Goal: Task Accomplishment & Management: Manage account settings

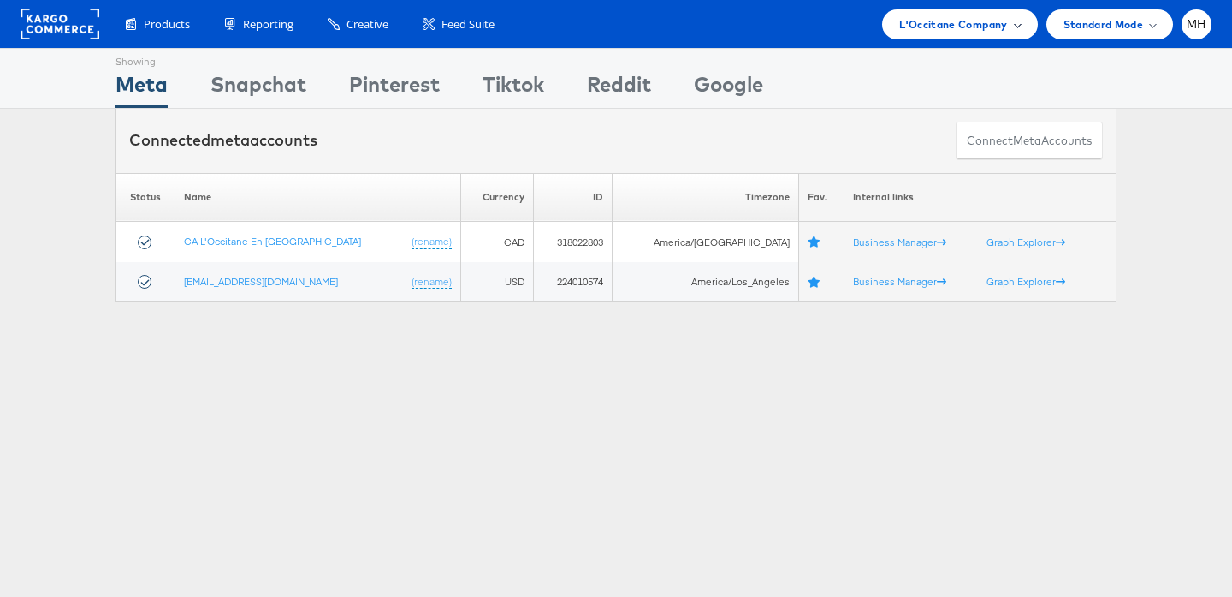
click at [1011, 32] on div "L'Occitane Company" at bounding box center [960, 24] width 121 height 18
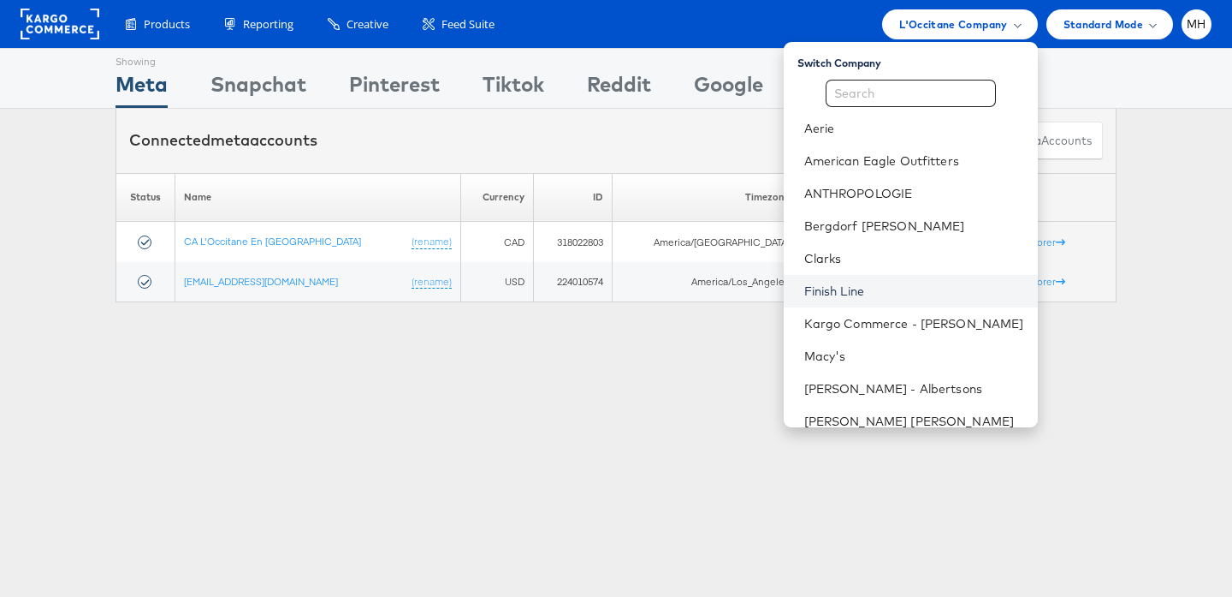
click at [891, 298] on link "Finish Line" at bounding box center [915, 290] width 220 height 17
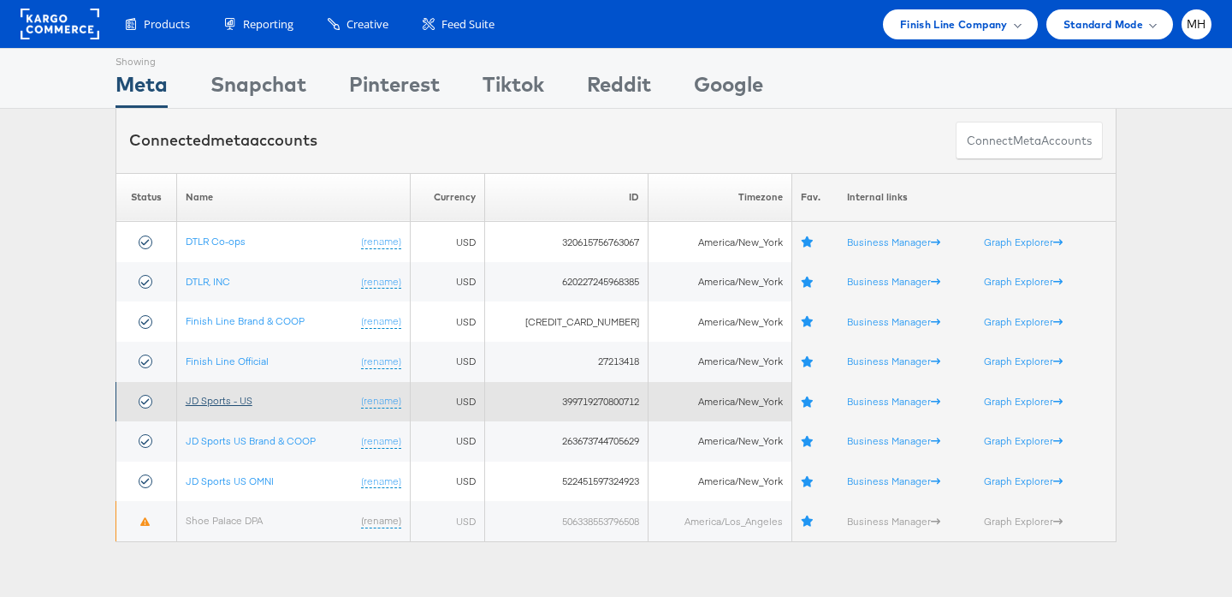
click at [234, 401] on link "JD Sports - US" at bounding box center [219, 400] width 67 height 13
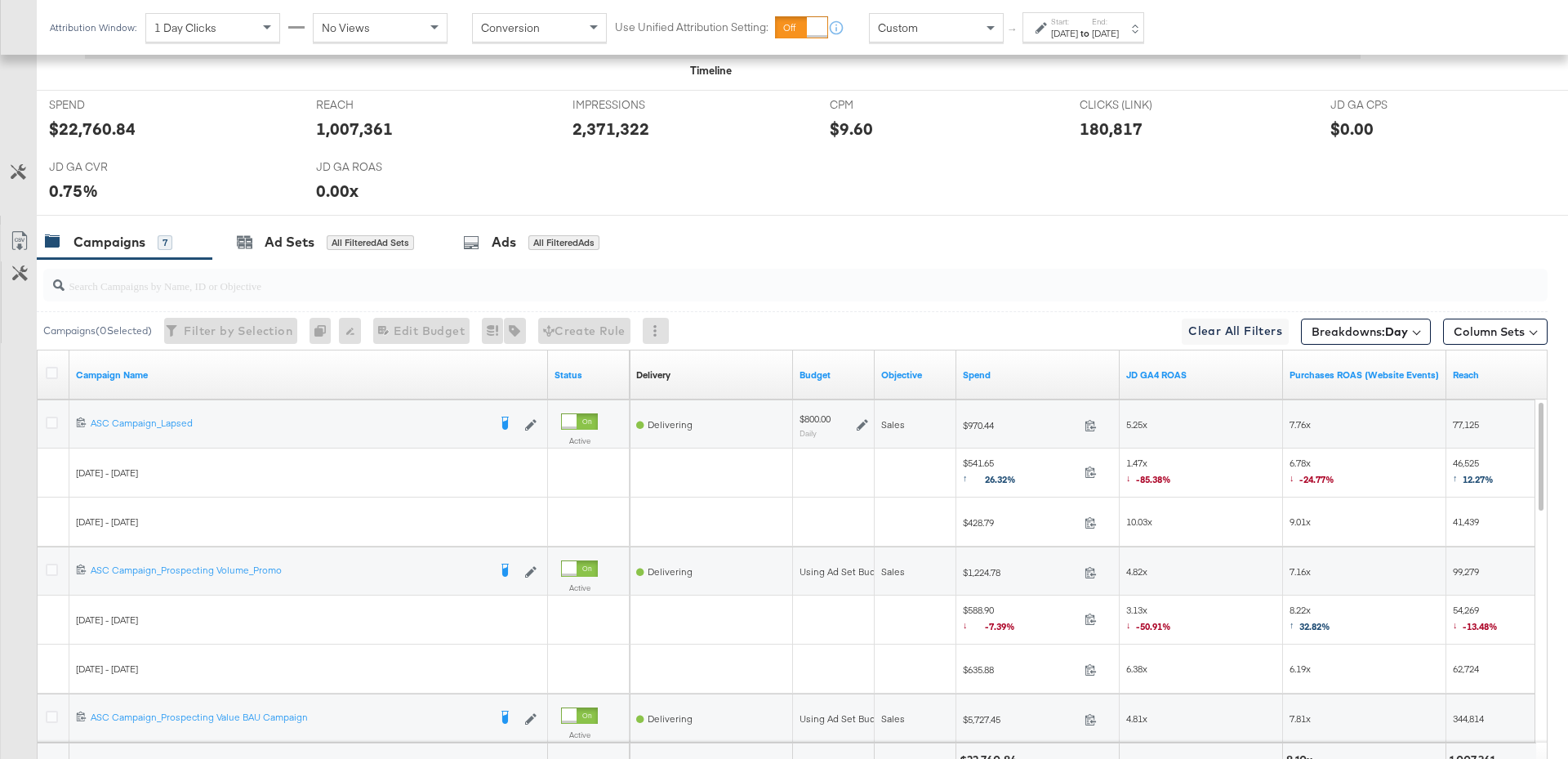
scroll to position [829, 0]
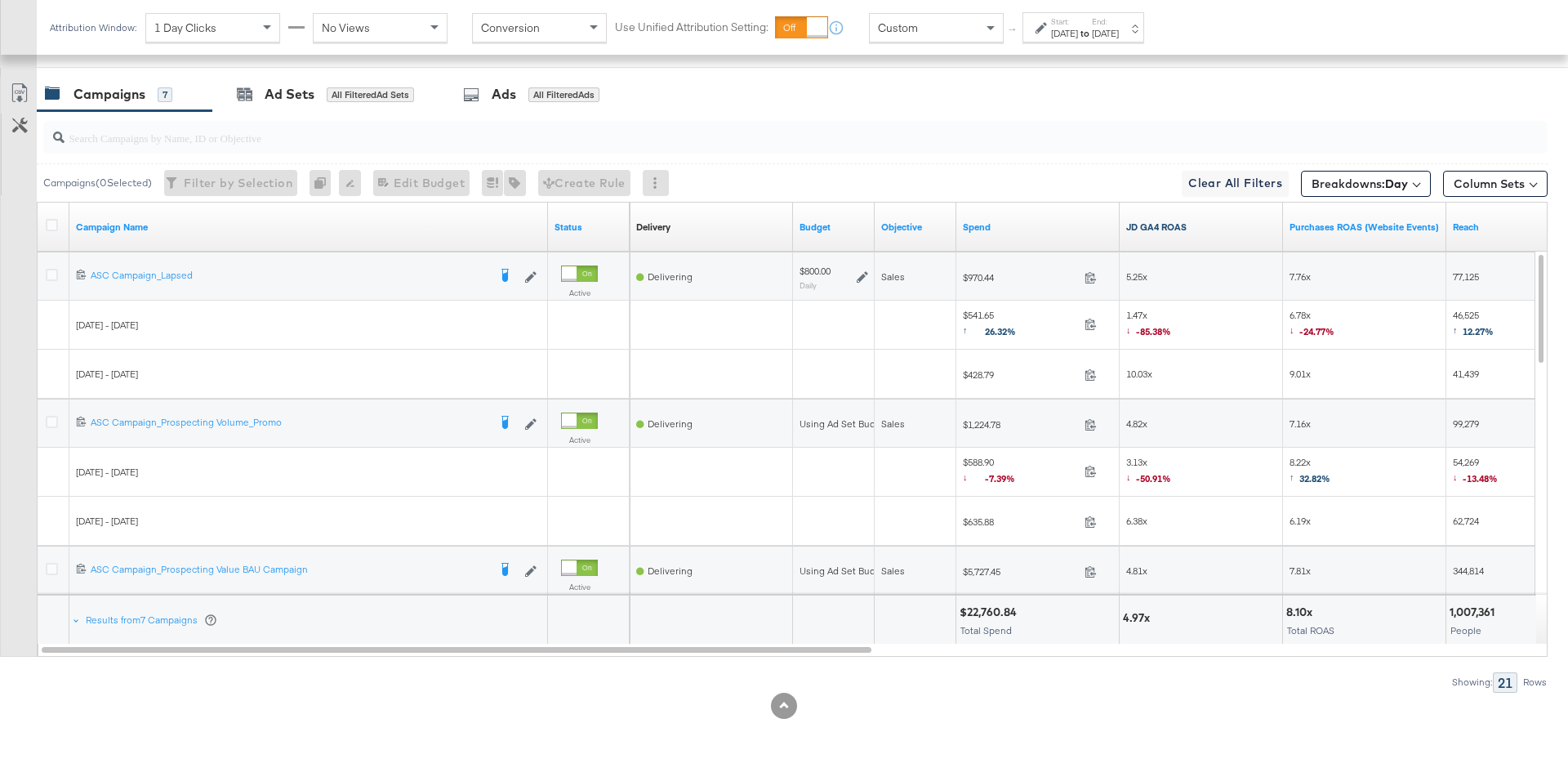
click at [1181, 226] on link "JD GA4 ROAS" at bounding box center [1201, 227] width 150 height 13
click at [51, 264] on div at bounding box center [54, 277] width 31 height 30
click at [52, 272] on icon at bounding box center [52, 275] width 12 height 12
click at [0, 0] on input "checkbox" at bounding box center [0, 0] width 0 height 0
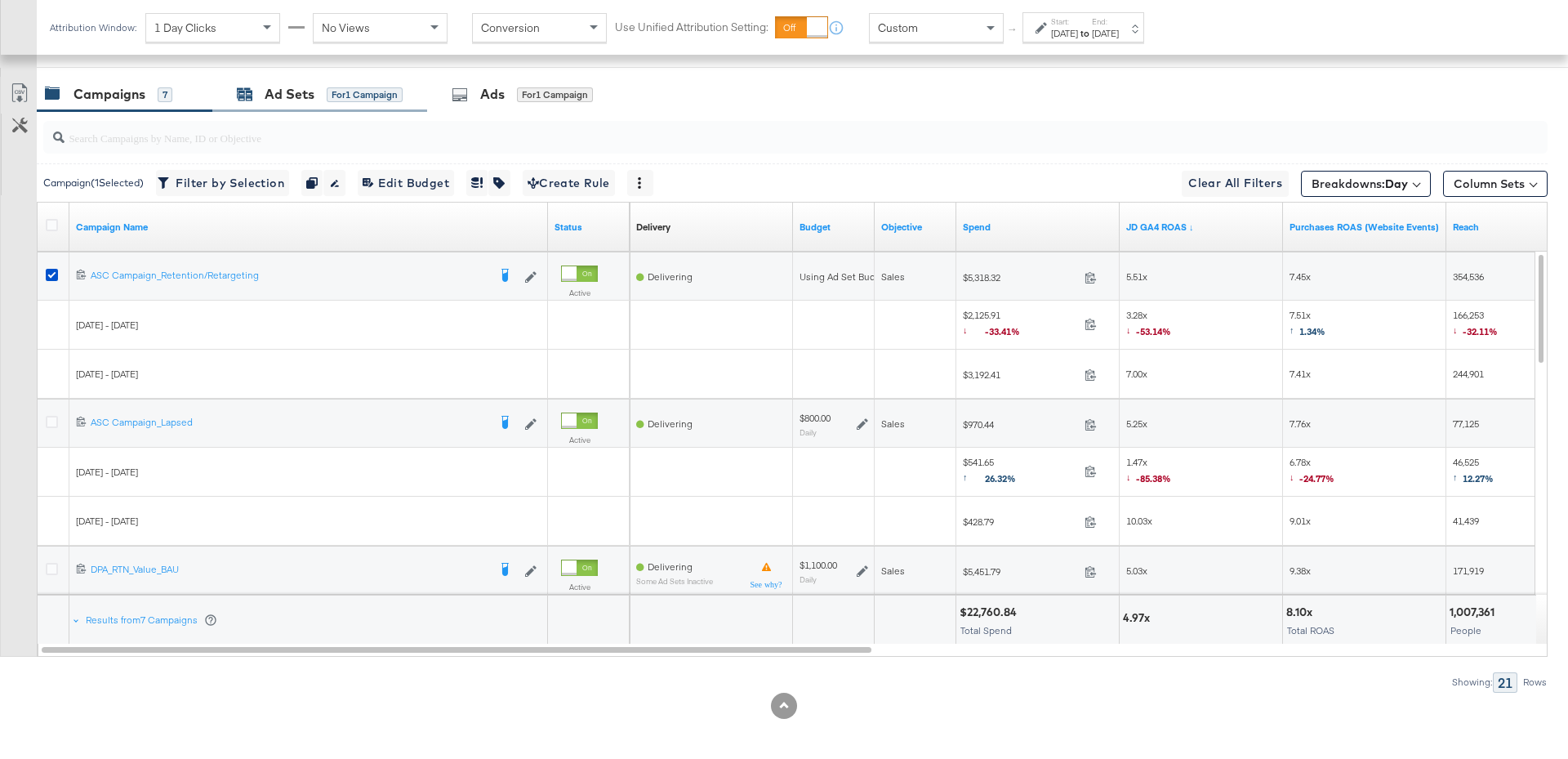
click at [315, 95] on div "Ad Sets for 1 Campaign" at bounding box center [320, 95] width 166 height 19
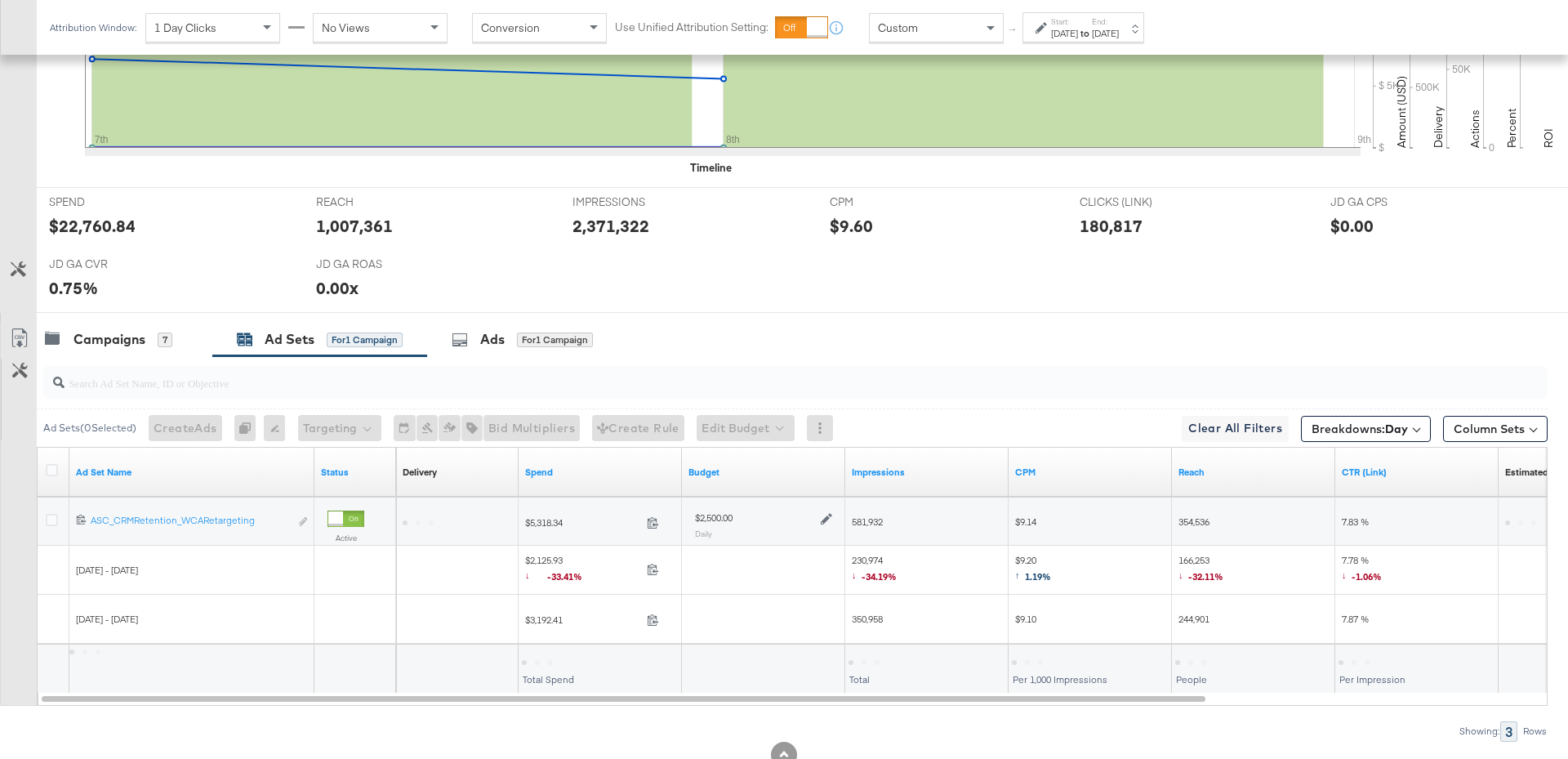
scroll to position [632, 0]
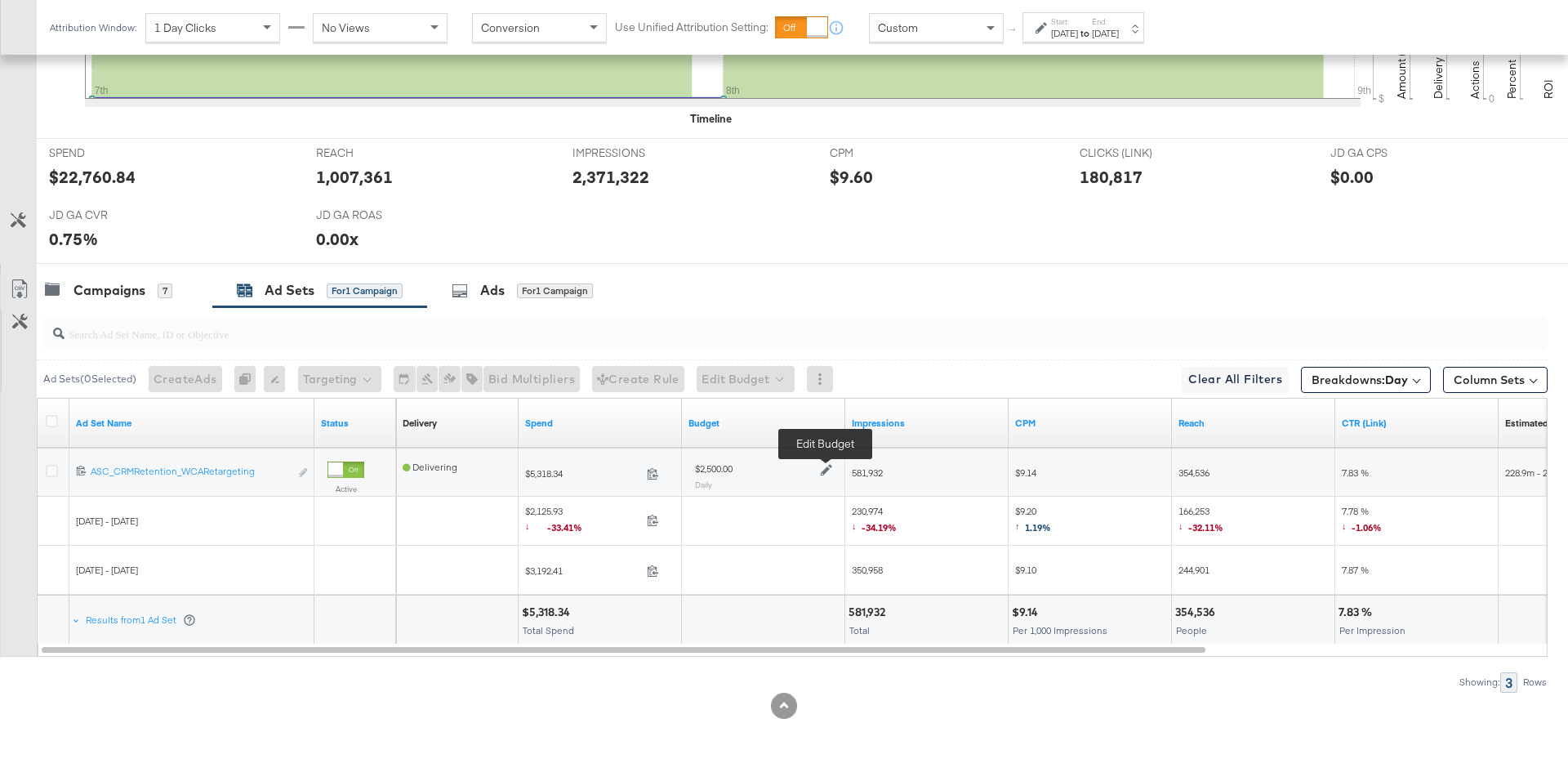
click at [823, 464] on icon at bounding box center [826, 470] width 11 height 11
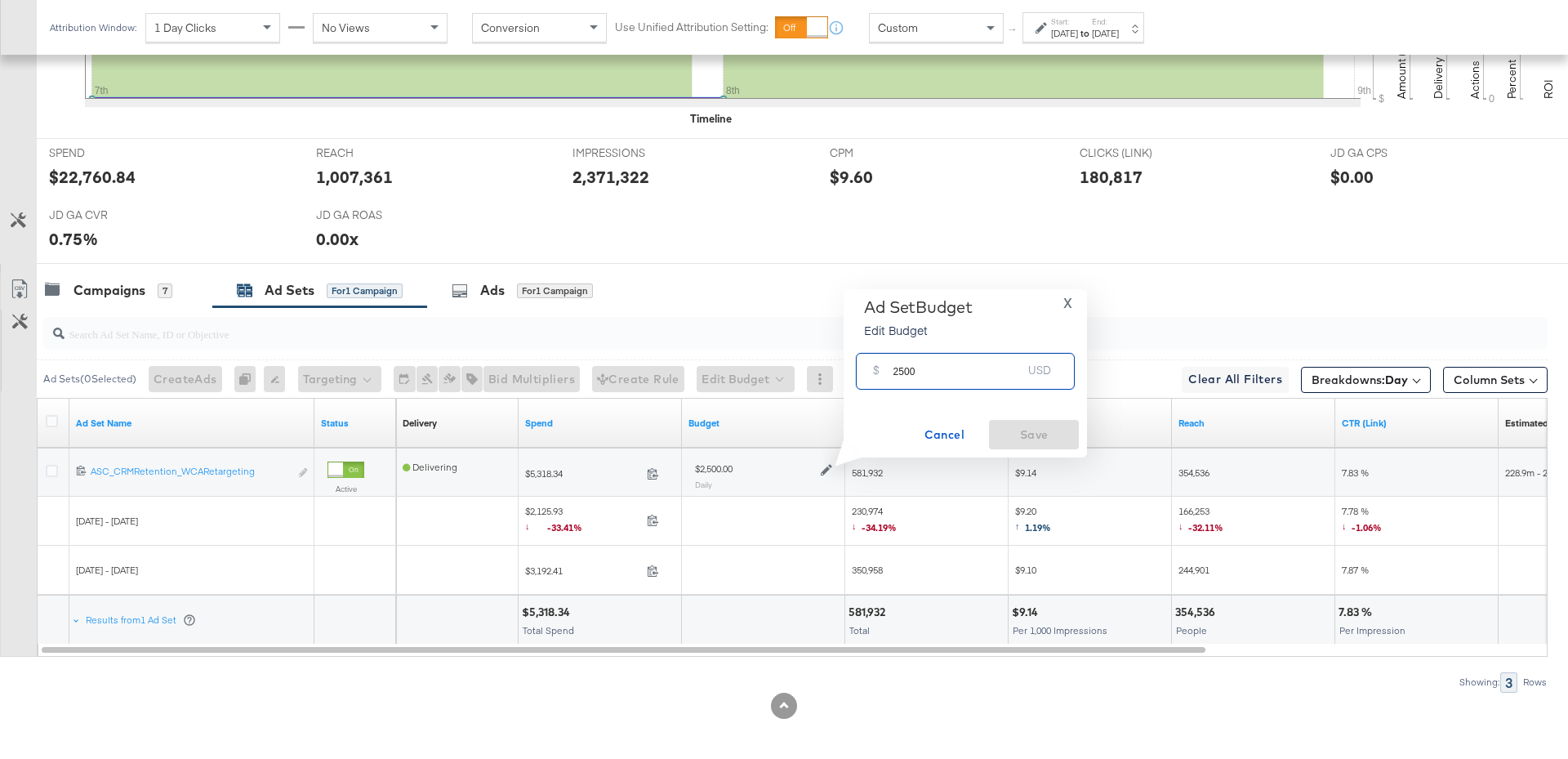
drag, startPoint x: 926, startPoint y: 372, endPoint x: 877, endPoint y: 372, distance: 49.0
click at [877, 372] on div "$ 2500 USD" at bounding box center [965, 371] width 219 height 37
drag, startPoint x: 925, startPoint y: 372, endPoint x: 883, endPoint y: 375, distance: 42.1
click at [882, 375] on div "$ 3000 USD" at bounding box center [965, 371] width 219 height 37
type input "3500"
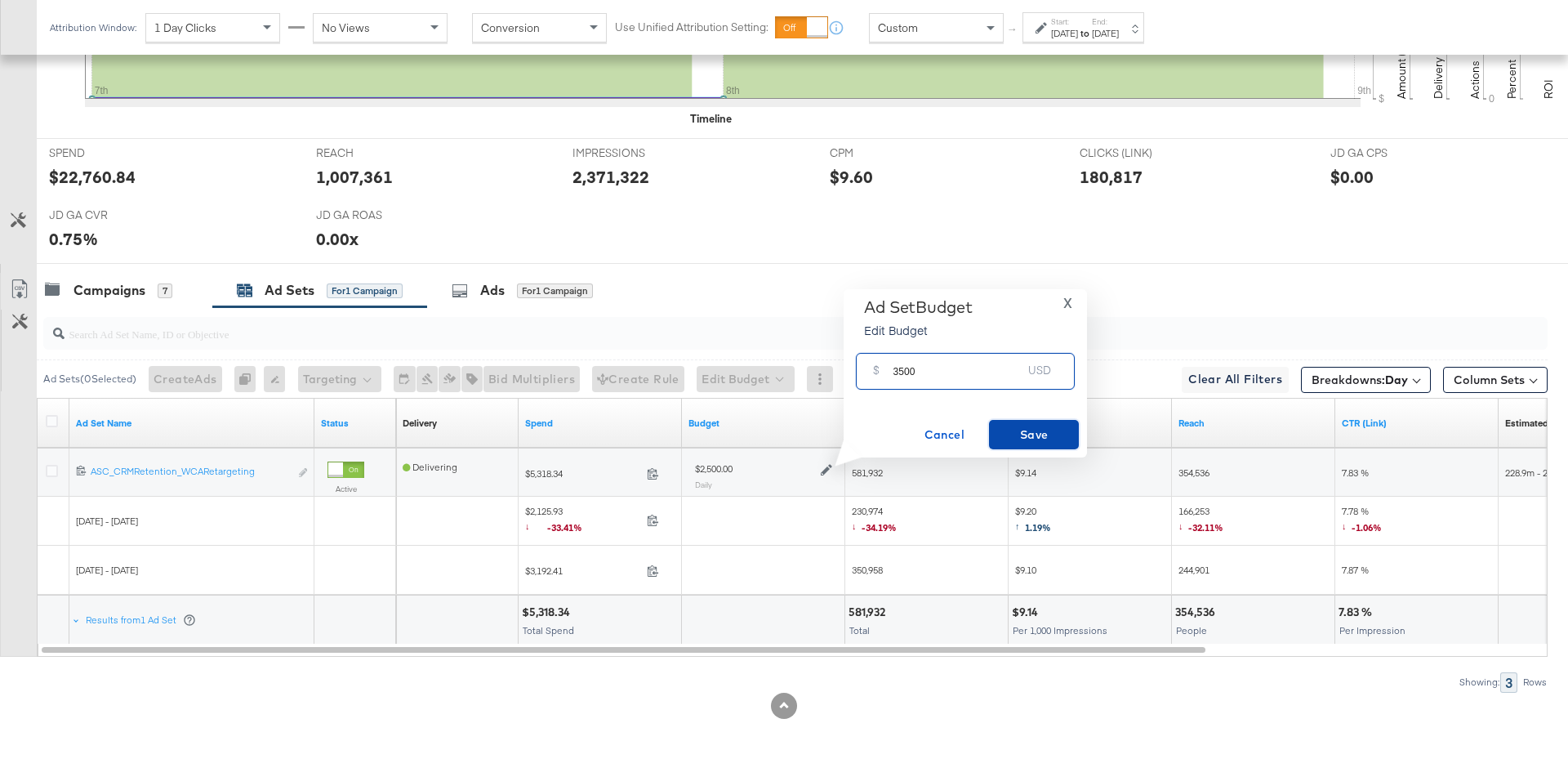
click at [1018, 446] on button "Save" at bounding box center [1034, 434] width 90 height 30
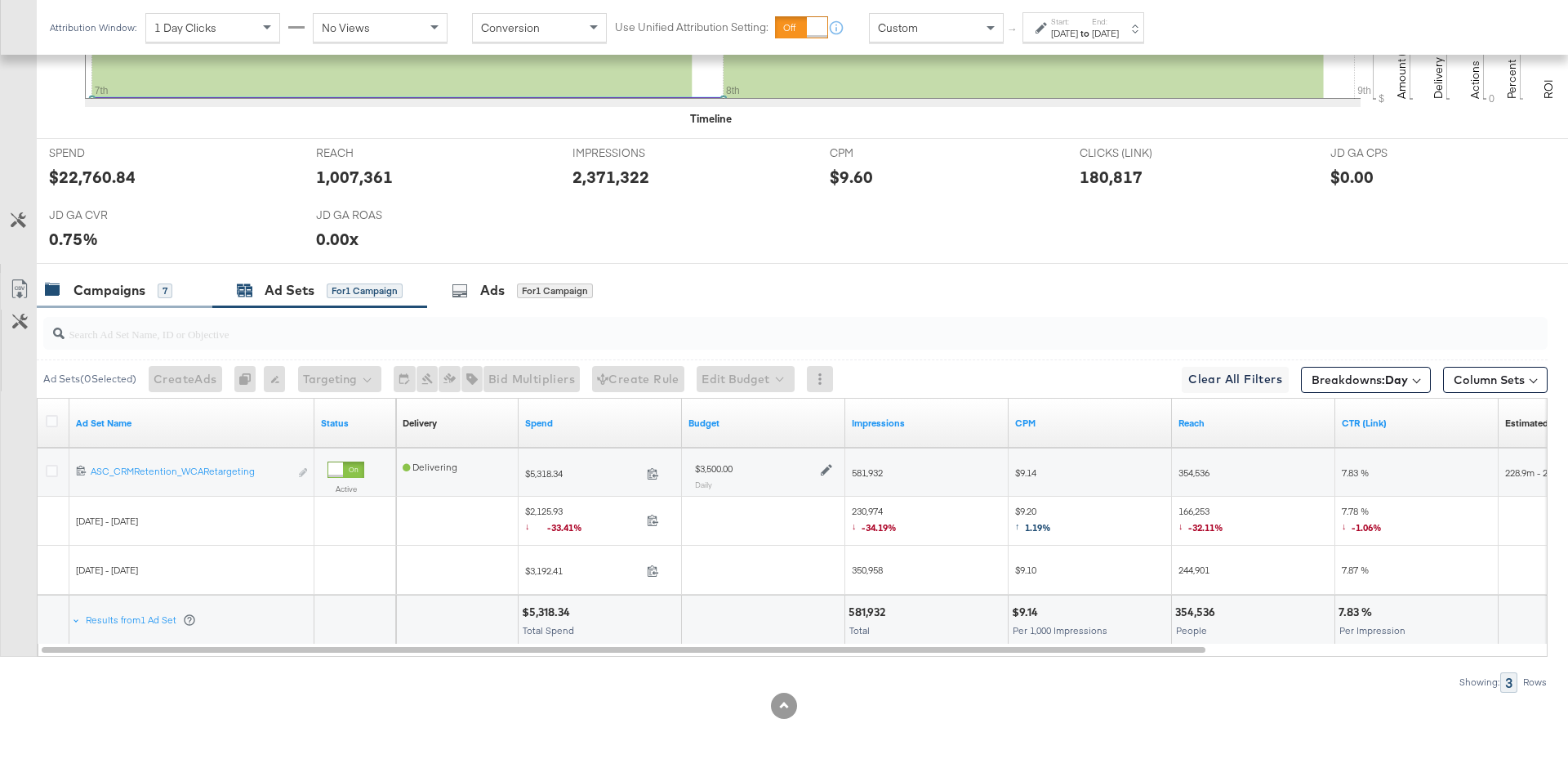
click at [131, 301] on div "Campaigns 7" at bounding box center [125, 290] width 176 height 35
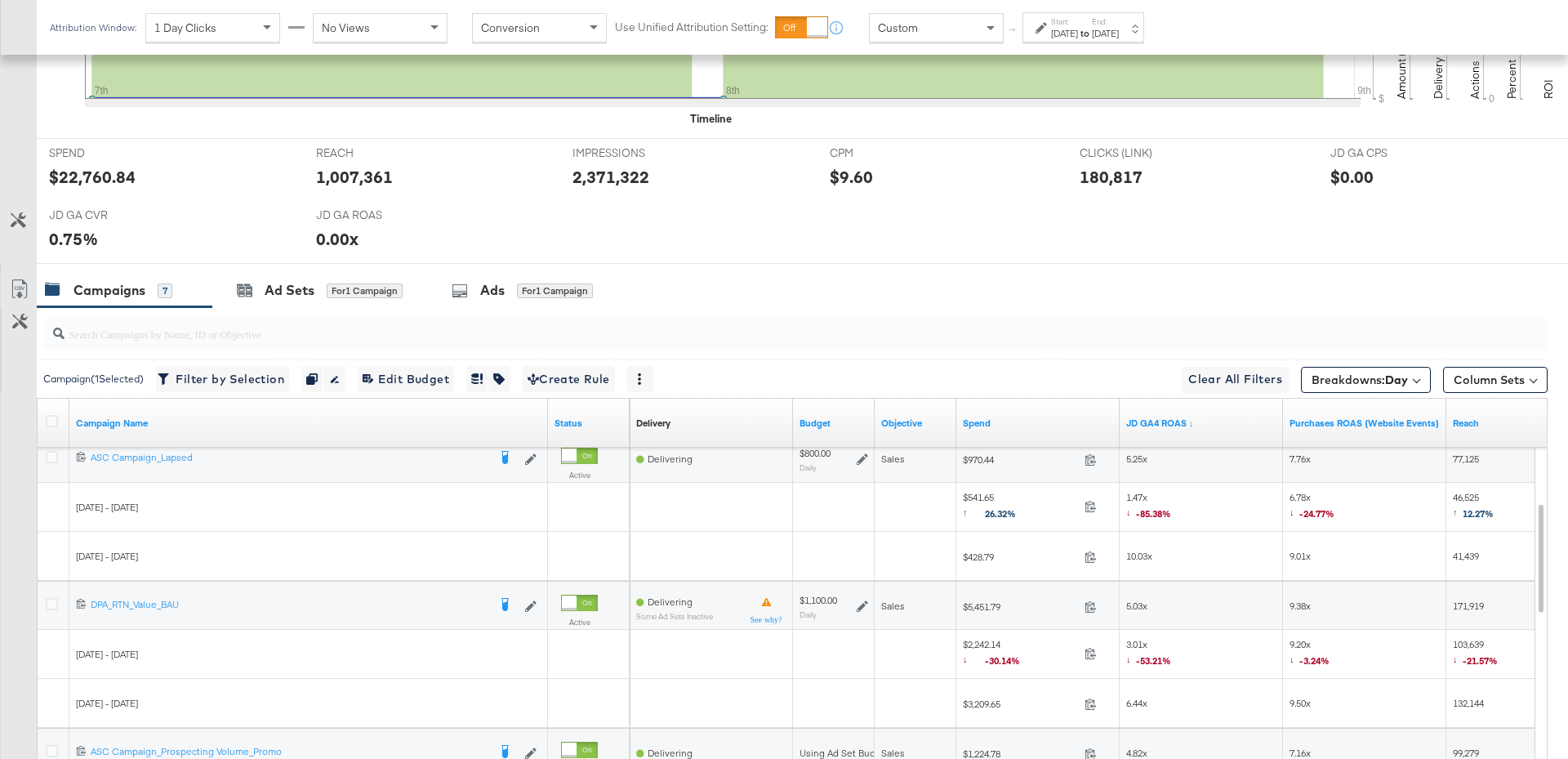
click at [864, 456] on icon at bounding box center [863, 459] width 11 height 11
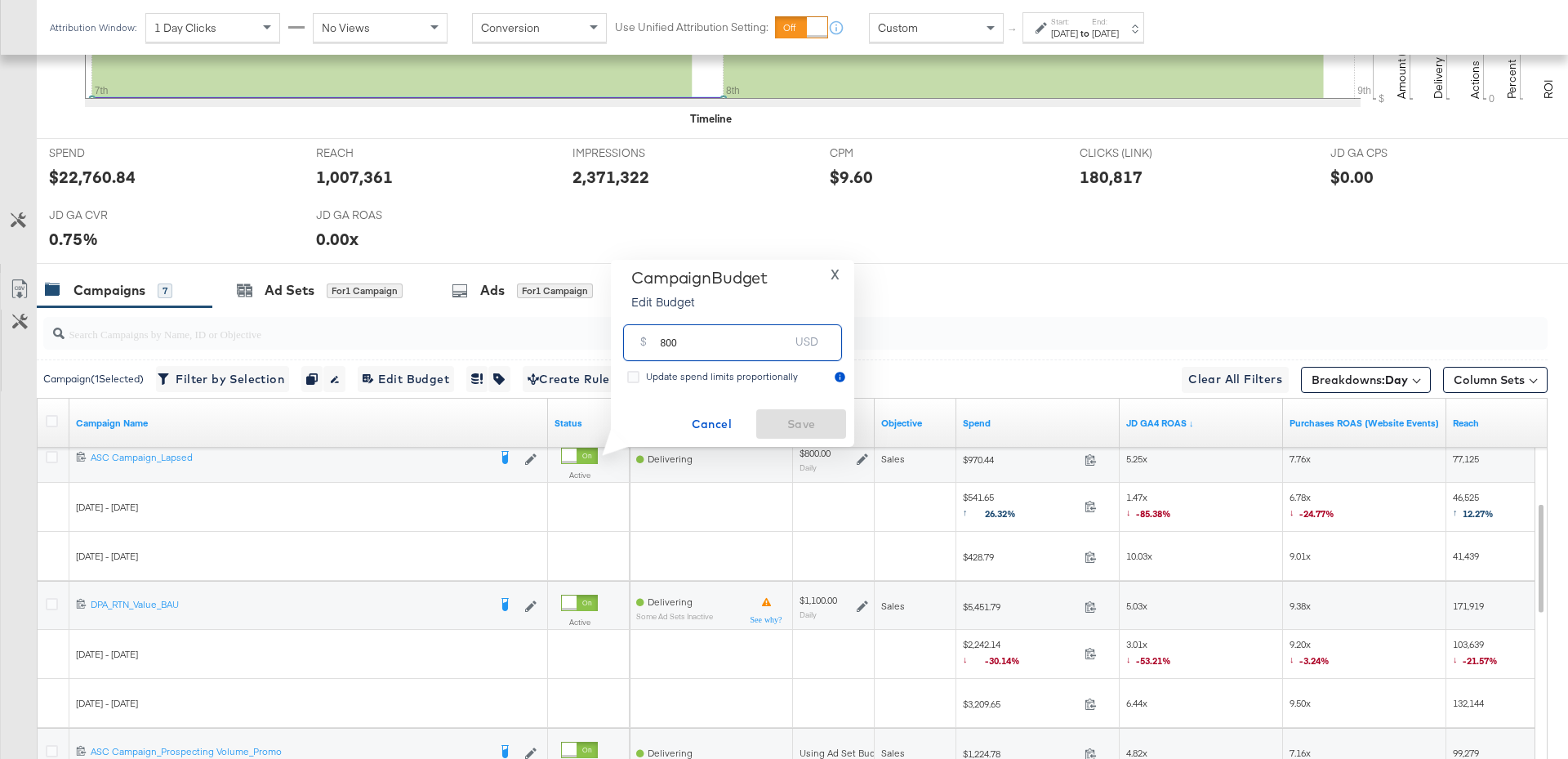
drag, startPoint x: 682, startPoint y: 345, endPoint x: 650, endPoint y: 345, distance: 32.0
click at [650, 345] on div "$ 800 USD" at bounding box center [732, 343] width 219 height 37
type input "1300"
click at [797, 428] on span "Save" at bounding box center [801, 424] width 76 height 20
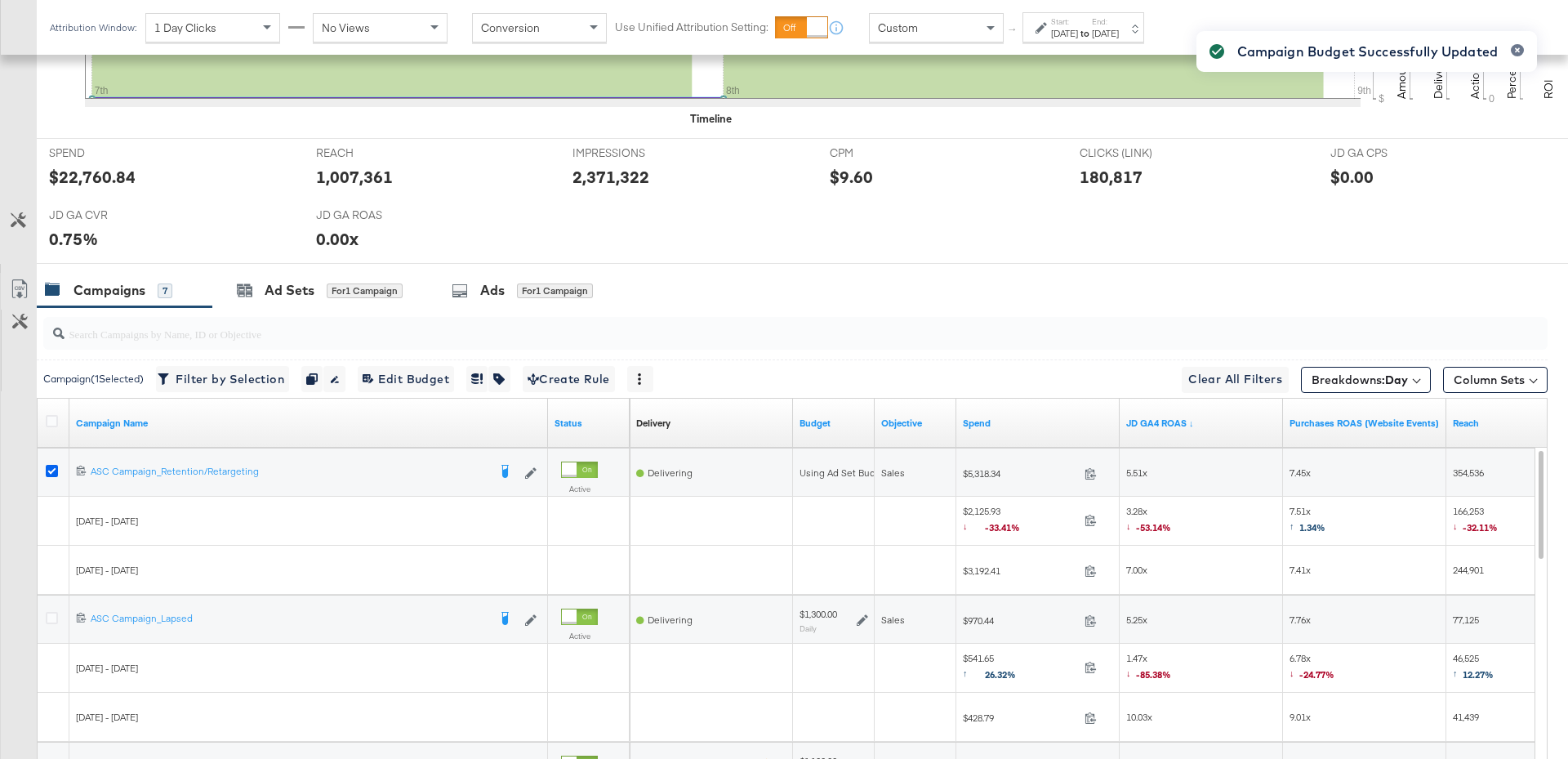
click at [49, 466] on icon at bounding box center [52, 471] width 12 height 12
click at [0, 0] on input "checkbox" at bounding box center [0, 0] width 0 height 0
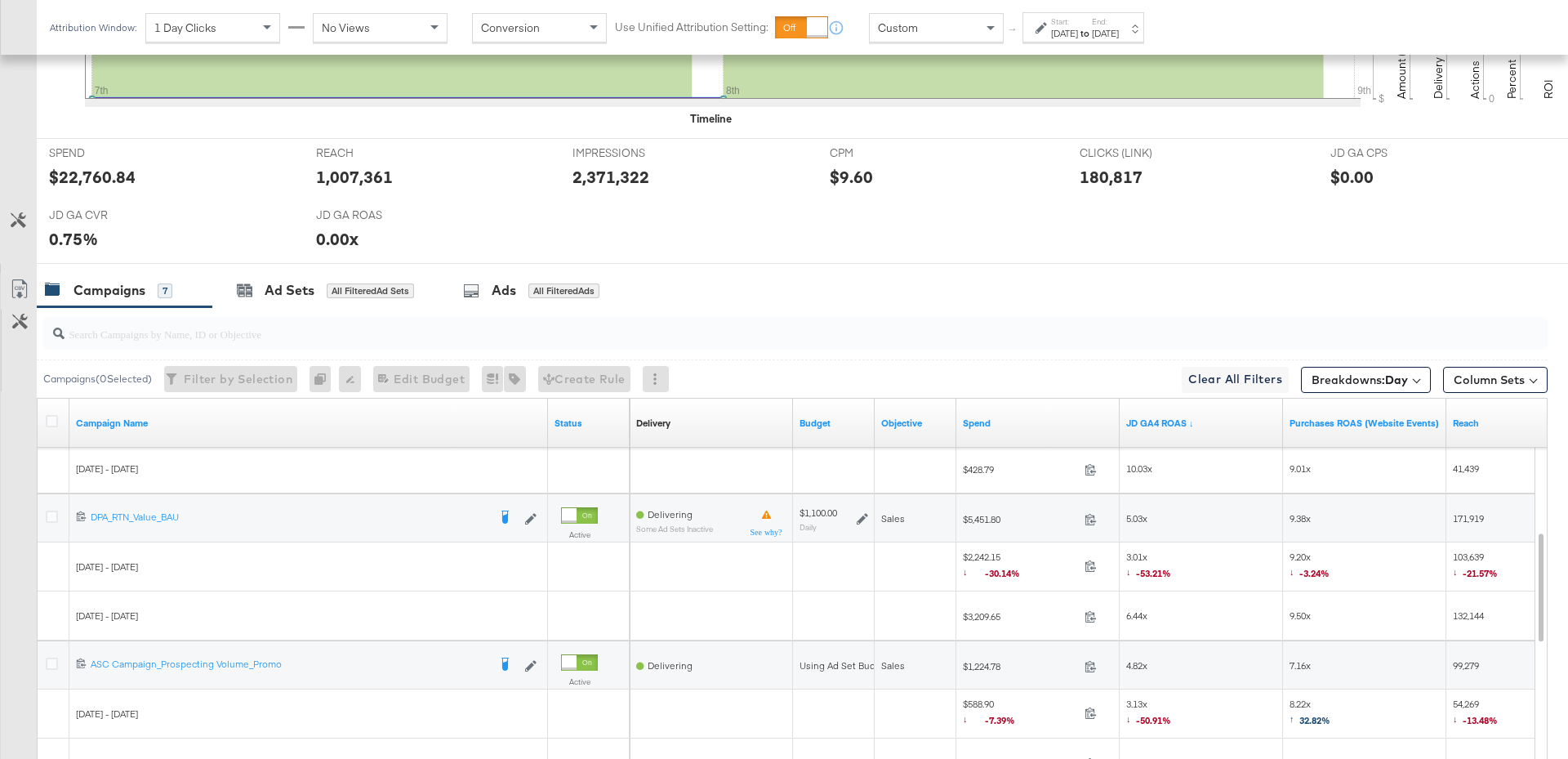
click at [864, 515] on icon at bounding box center [863, 518] width 11 height 11
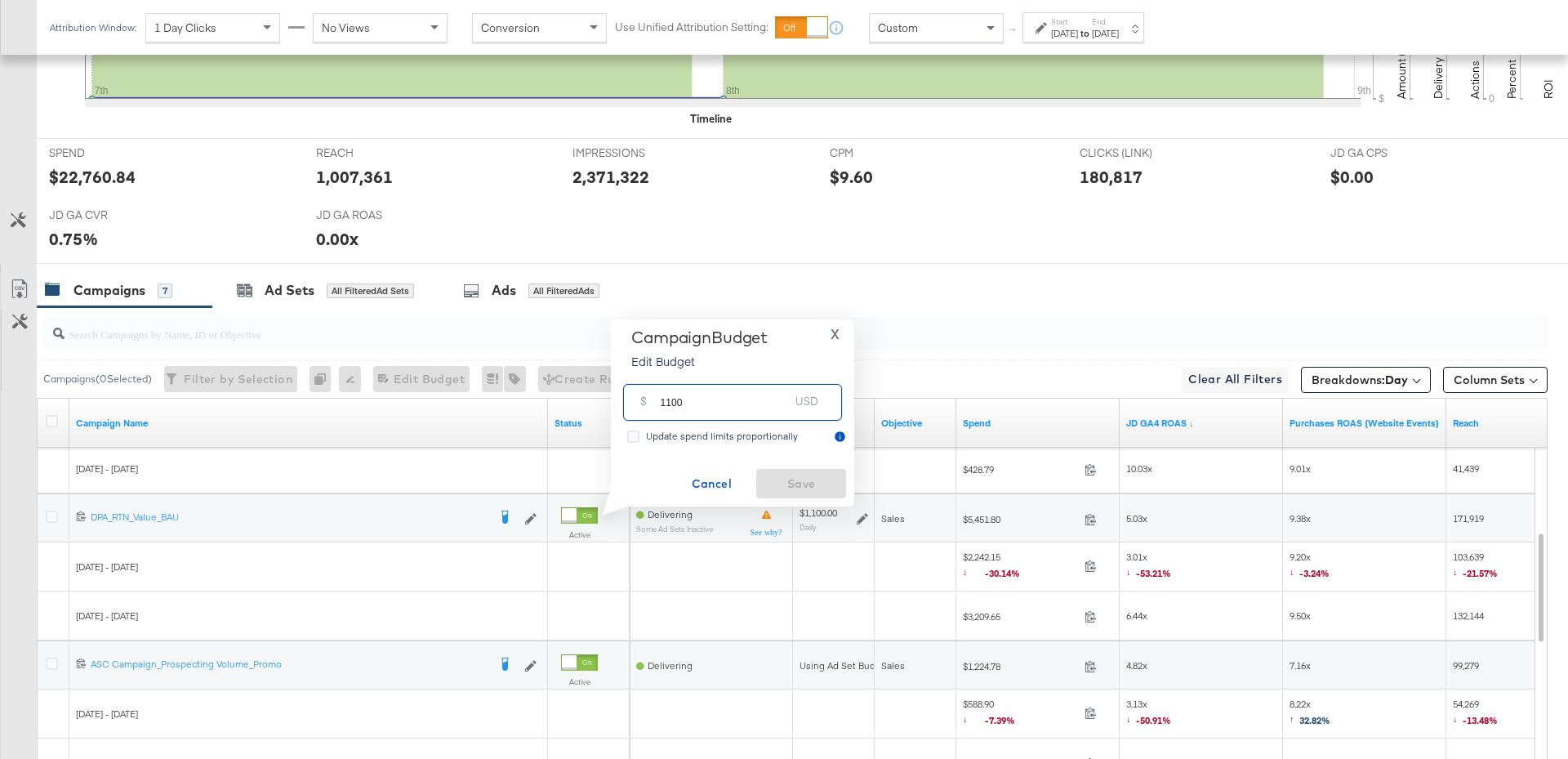
drag, startPoint x: 693, startPoint y: 406, endPoint x: 635, endPoint y: 406, distance: 58.0
click at [635, 406] on div "$ 1100 USD" at bounding box center [732, 402] width 219 height 37
click at [467, 530] on div "120208981991810739 DPA_RTN_Value_BAU DPA_RTN_Value_BAU Edit Campaign" at bounding box center [309, 518] width 479 height 49
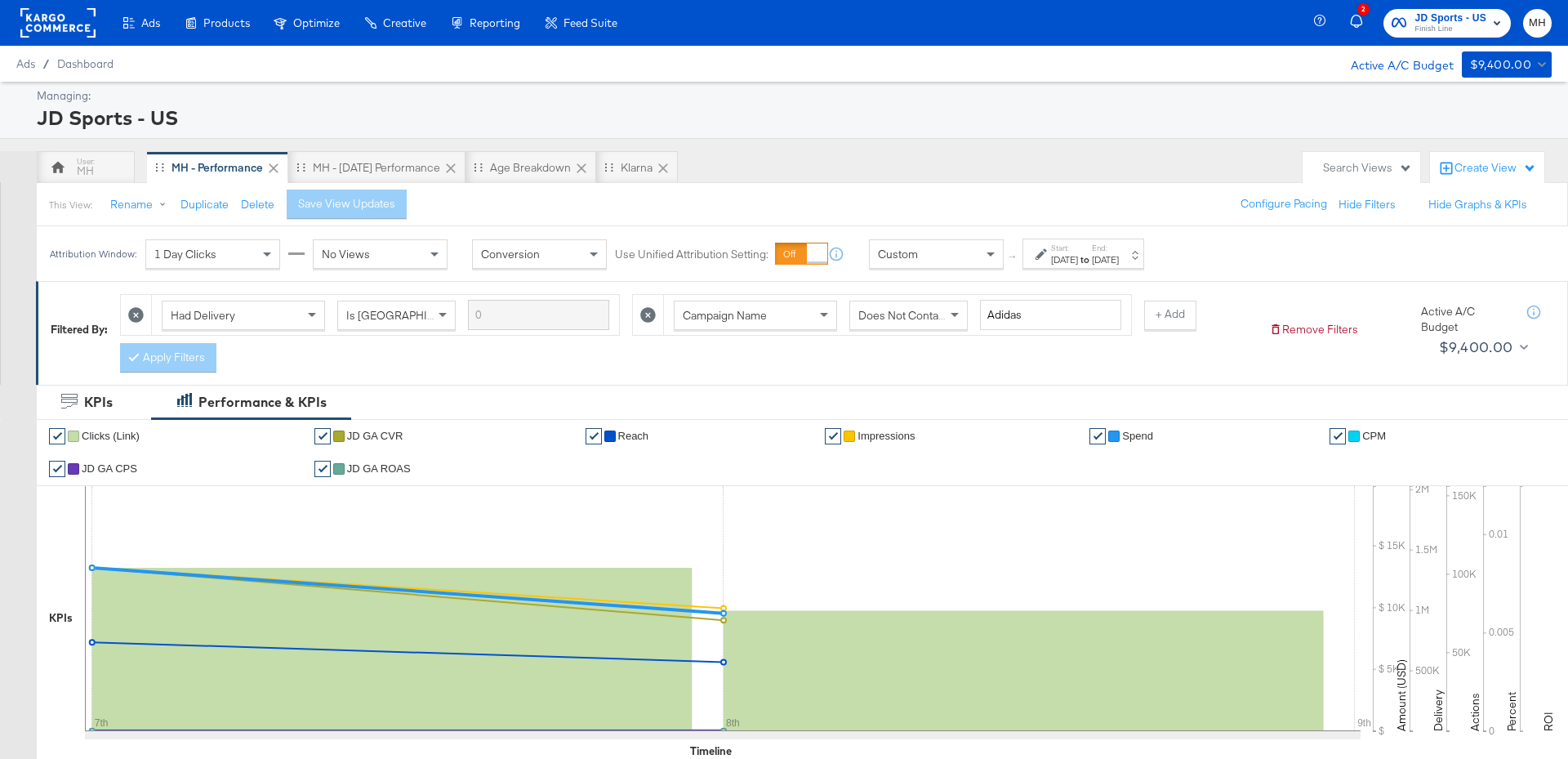
scroll to position [829, 0]
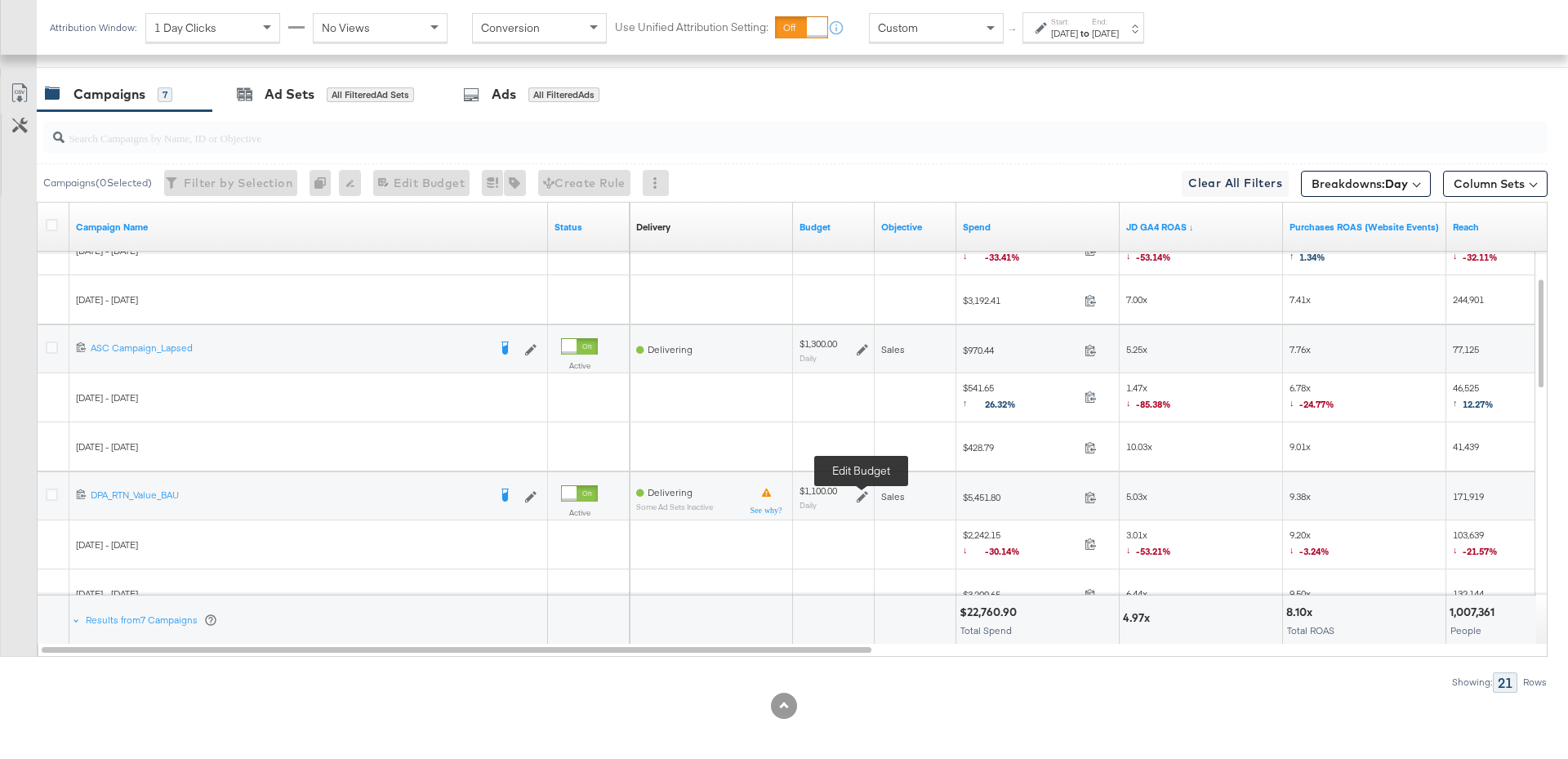
click at [864, 491] on icon at bounding box center [863, 496] width 11 height 11
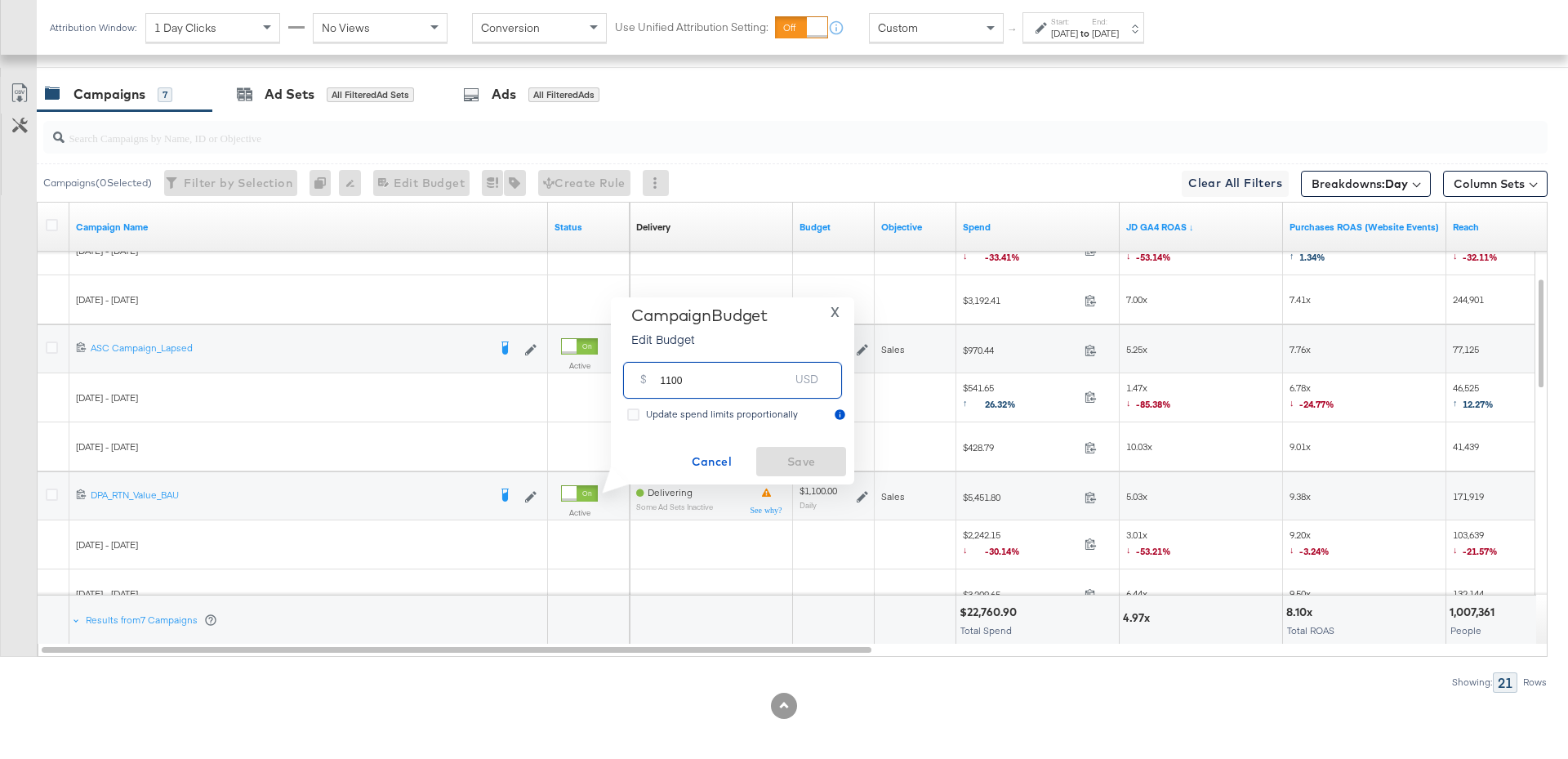
drag, startPoint x: 683, startPoint y: 385, endPoint x: 654, endPoint y: 385, distance: 29.0
click at [654, 385] on div "$ 1100 USD" at bounding box center [732, 380] width 219 height 37
type input "1400"
click at [800, 460] on span "Save" at bounding box center [801, 461] width 76 height 20
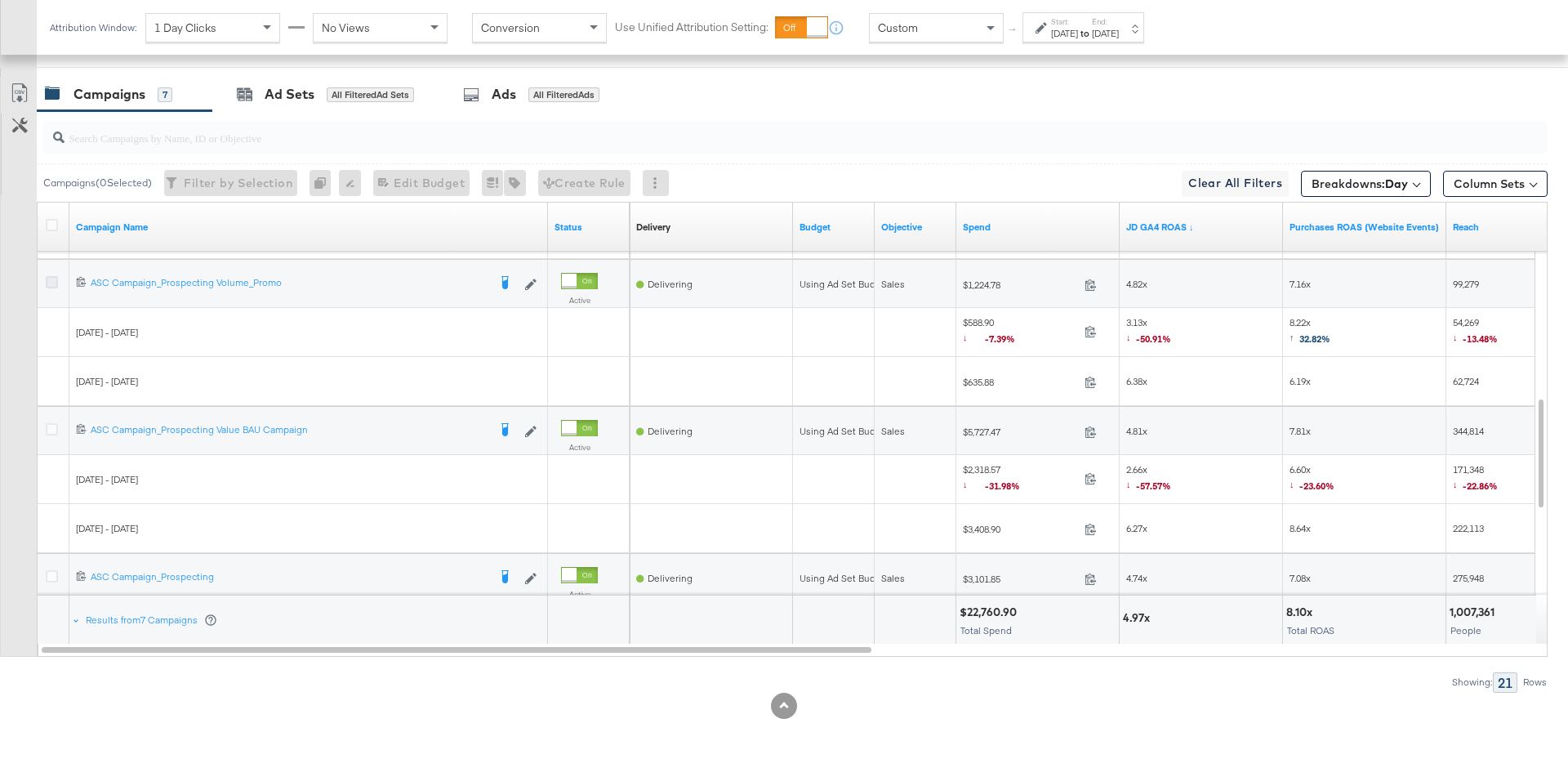
click at [53, 276] on icon at bounding box center [52, 282] width 12 height 12
click at [0, 0] on input "checkbox" at bounding box center [0, 0] width 0 height 0
click at [383, 88] on div "for 1 Campaign" at bounding box center [365, 95] width 76 height 14
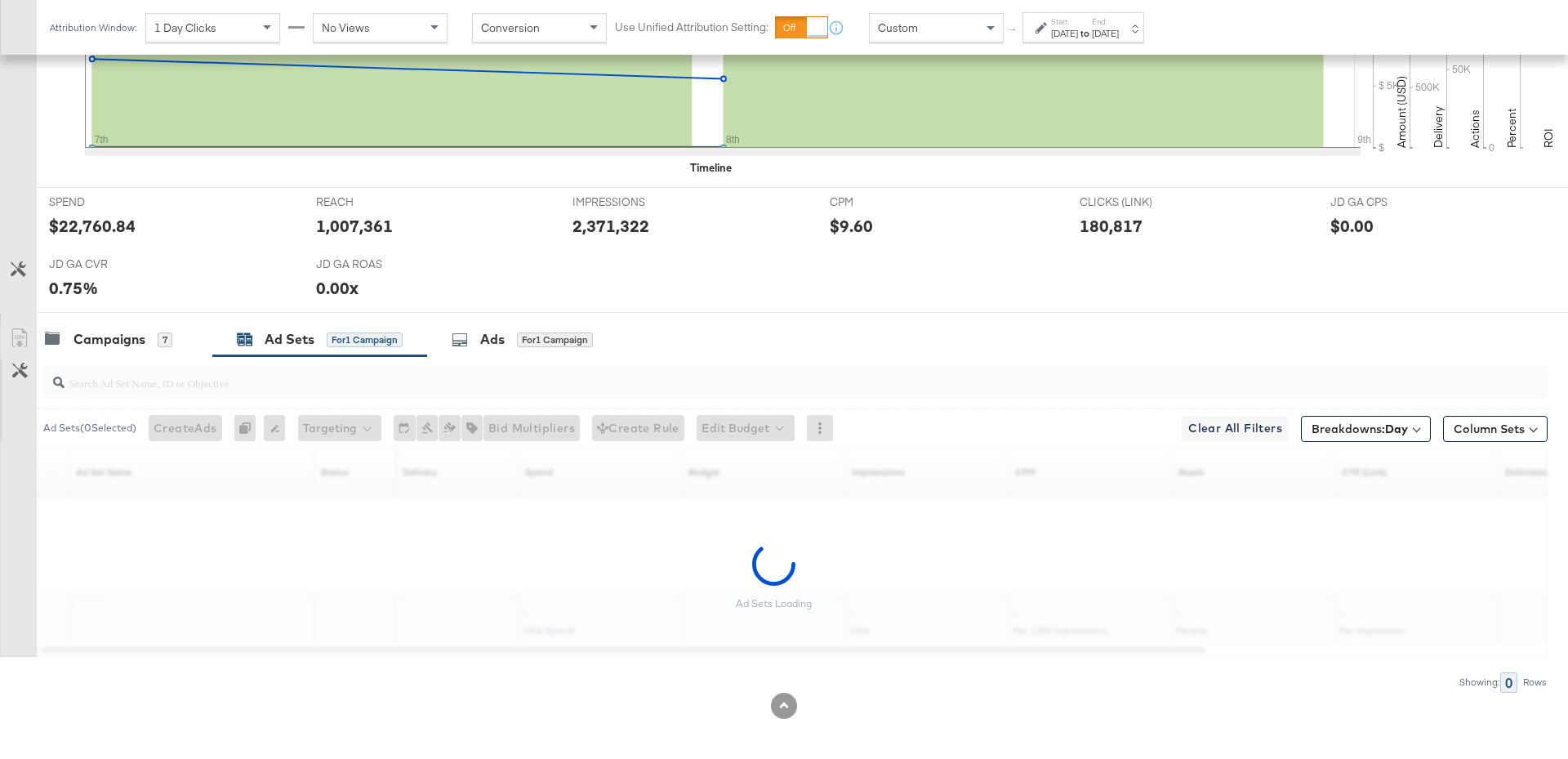
scroll to position [632, 0]
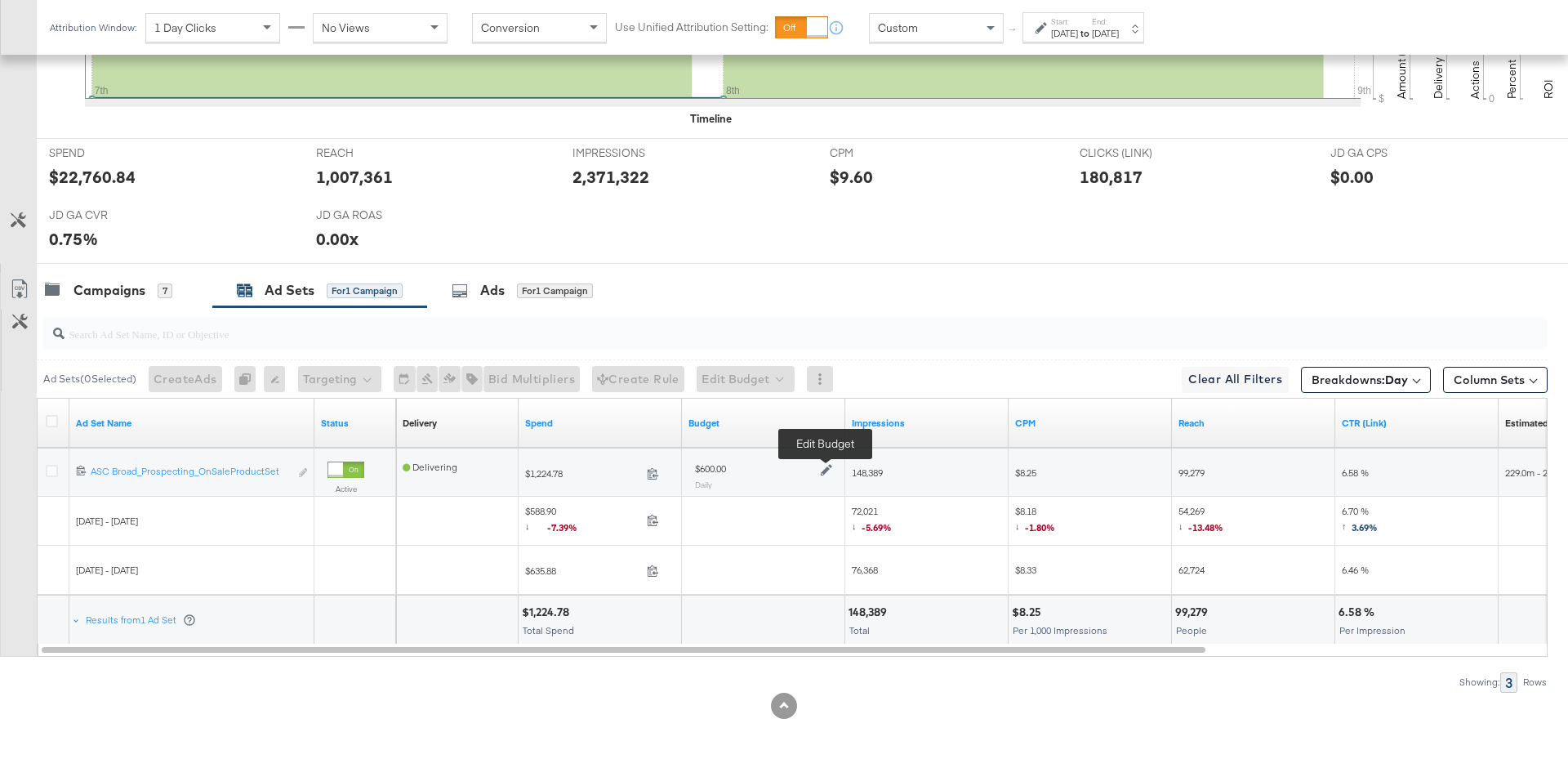
click at [830, 467] on icon at bounding box center [826, 470] width 11 height 11
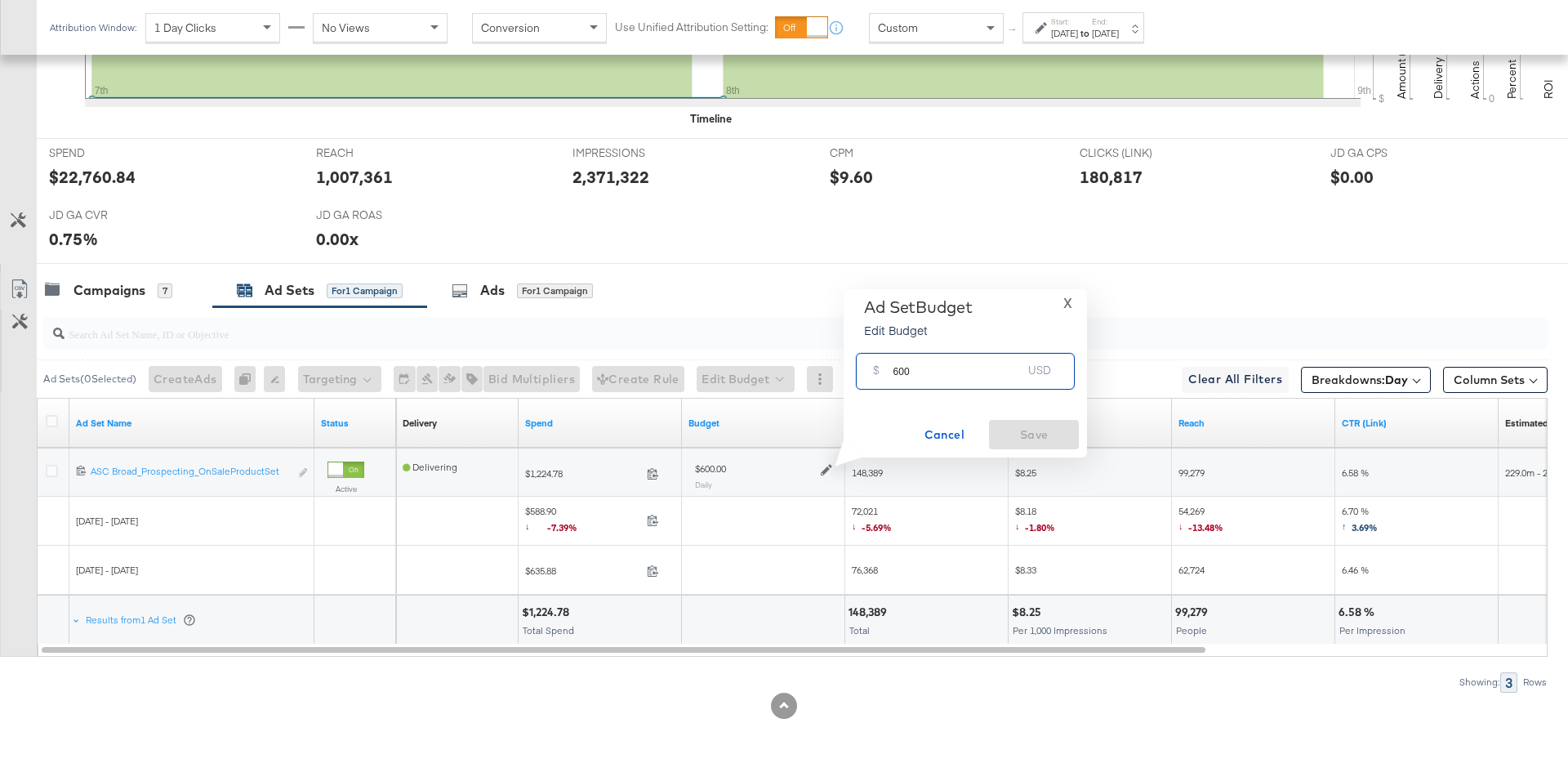
drag, startPoint x: 909, startPoint y: 377, endPoint x: 878, endPoint y: 375, distance: 31.1
click at [878, 375] on div "$ 600 USD" at bounding box center [965, 371] width 219 height 37
type input "800"
click at [1014, 429] on span "Save" at bounding box center [1034, 434] width 76 height 20
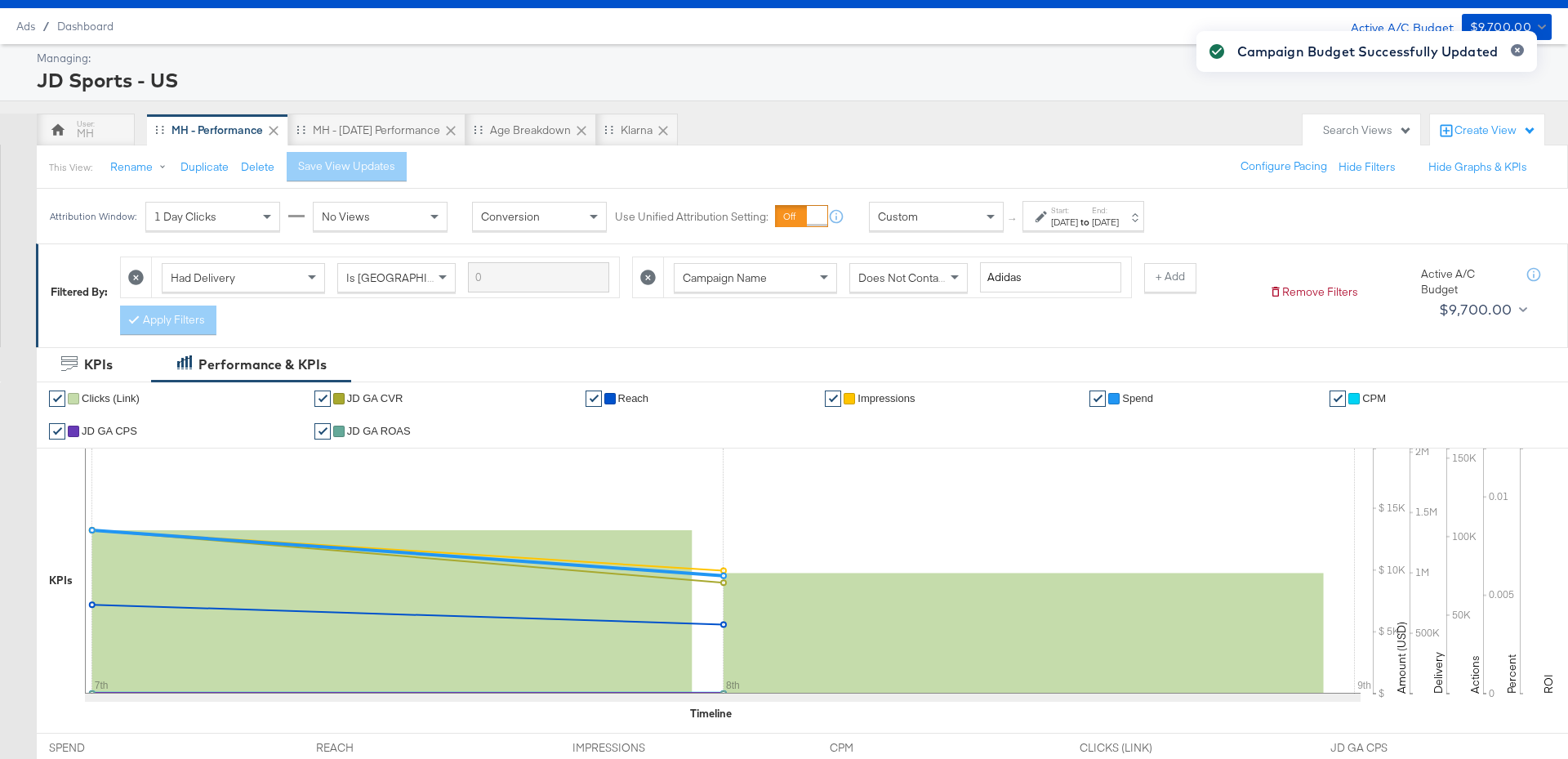
scroll to position [40, 0]
